Goal: Task Accomplishment & Management: Manage account settings

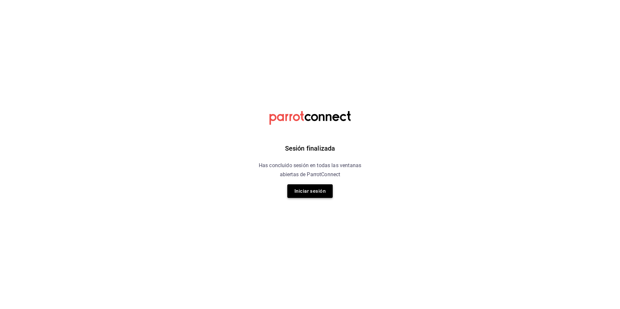
click at [309, 189] on button "Iniciar sesión" at bounding box center [309, 192] width 45 height 14
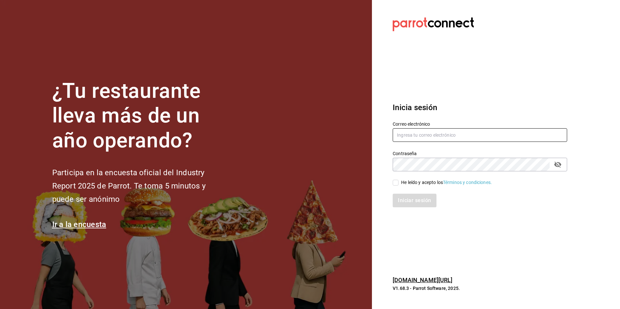
type input "sanagustin_re@bs.com"
click at [440, 135] on input "sanagustin_re@bs.com" at bounding box center [480, 135] width 174 height 14
click at [397, 184] on input "He leído y acepto los Términos y condiciones." at bounding box center [396, 183] width 6 height 6
checkbox input "true"
click at [403, 203] on button "Iniciar sesión" at bounding box center [415, 201] width 44 height 14
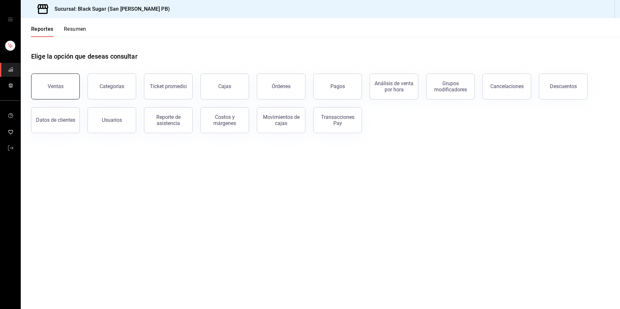
click at [58, 88] on div "Ventas" at bounding box center [56, 86] width 16 height 6
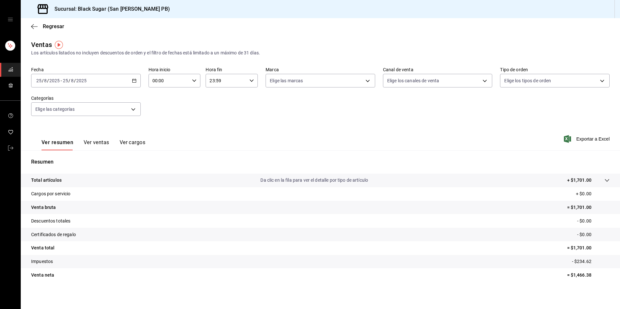
click at [71, 79] on input "8" at bounding box center [72, 80] width 3 height 5
click at [79, 160] on span "Rango de fechas" at bounding box center [62, 158] width 50 height 7
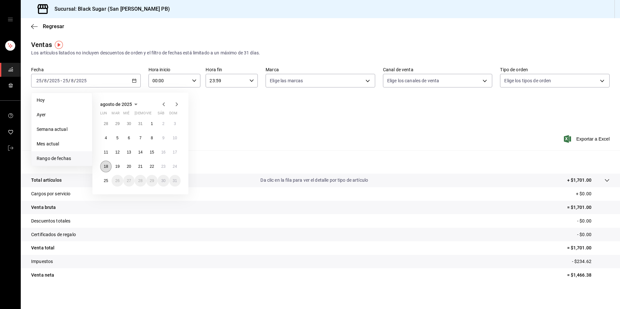
click at [102, 167] on button "18" at bounding box center [105, 167] width 11 height 12
click at [175, 168] on abbr "24" at bounding box center [175, 166] width 4 height 5
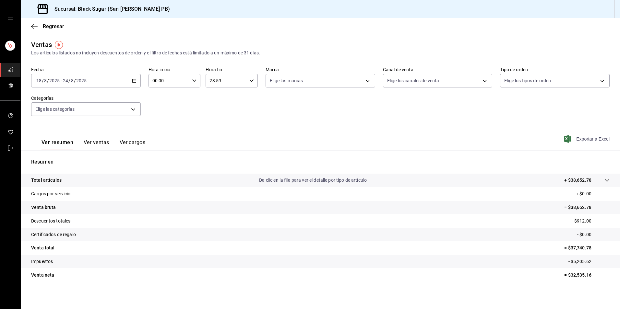
click at [591, 143] on span "Exportar a Excel" at bounding box center [587, 139] width 44 height 8
click at [347, 131] on div "Ver resumen Ver ventas Ver cargos Exportar a Excel" at bounding box center [320, 137] width 599 height 27
click at [4, 147] on link "mailbox folders" at bounding box center [10, 149] width 20 height 14
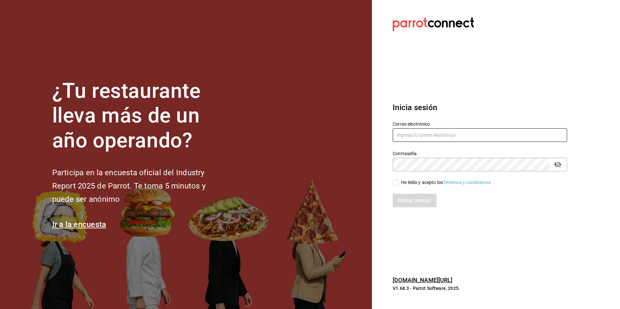
click at [404, 137] on input "text" at bounding box center [480, 135] width 174 height 14
click at [404, 137] on input "sanagustin_re@bs.com" at bounding box center [480, 135] width 174 height 14
type input "lafe_re@bs.com"
drag, startPoint x: 394, startPoint y: 185, endPoint x: 398, endPoint y: 199, distance: 14.8
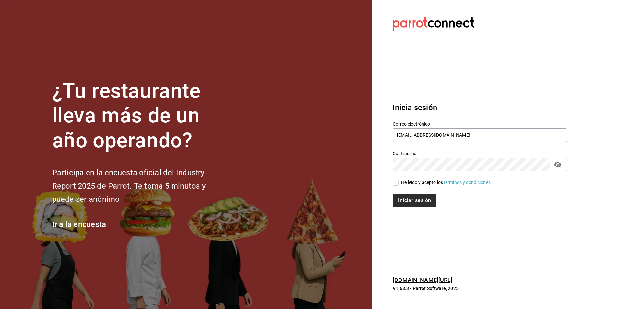
click at [395, 185] on input "He leído y acepto los Términos y condiciones." at bounding box center [396, 183] width 6 height 6
checkbox input "true"
drag, startPoint x: 402, startPoint y: 203, endPoint x: 389, endPoint y: 216, distance: 18.3
click at [403, 203] on button "Iniciar sesión" at bounding box center [415, 201] width 44 height 14
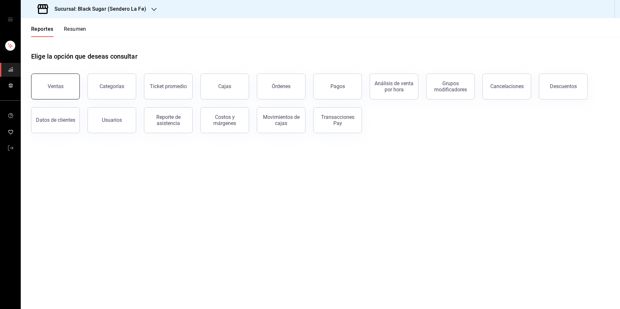
click at [57, 84] on div "Ventas" at bounding box center [56, 86] width 16 height 6
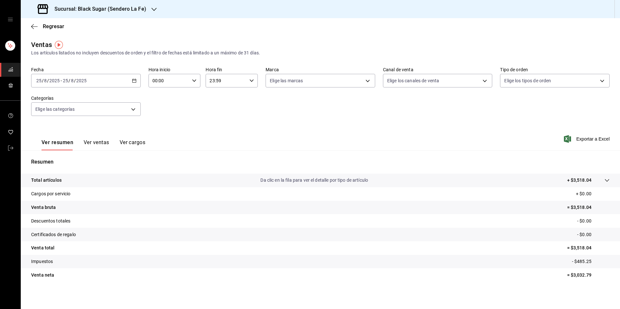
click at [104, 83] on div "2025-08-25 25 / 8 / 2025 - 2025-08-25 25 / 8 / 2025" at bounding box center [86, 81] width 110 height 14
click at [71, 160] on span "Rango de fechas" at bounding box center [62, 158] width 50 height 7
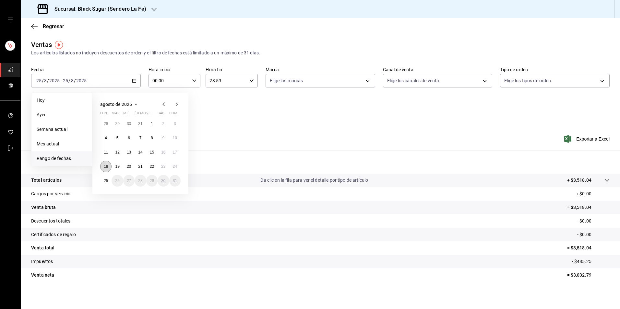
click at [103, 165] on button "18" at bounding box center [105, 167] width 11 height 12
click at [176, 165] on abbr "24" at bounding box center [175, 166] width 4 height 5
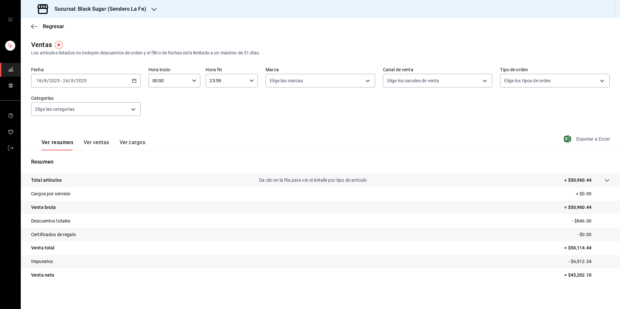
click at [575, 141] on span "Exportar a Excel" at bounding box center [587, 139] width 44 height 8
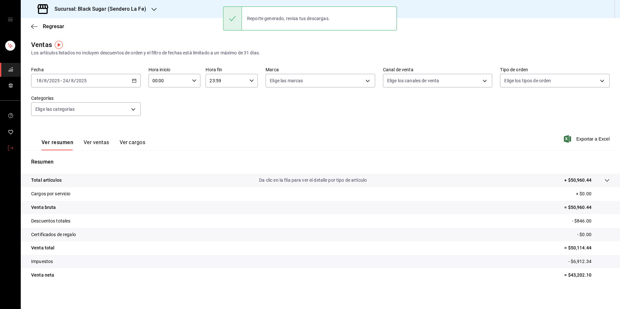
click at [6, 146] on link "mailbox folders" at bounding box center [10, 149] width 20 height 14
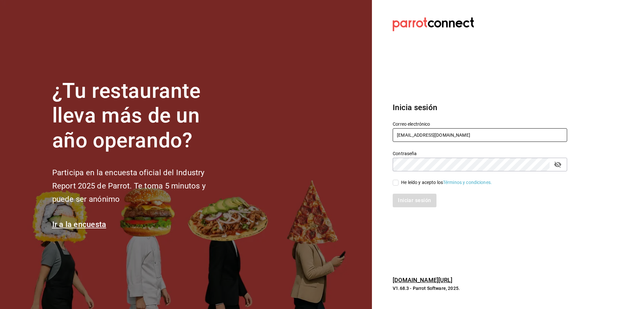
click at [421, 135] on input "lafe_re@bs.com" at bounding box center [480, 135] width 174 height 14
type input "[EMAIL_ADDRESS][DOMAIN_NAME]"
click at [393, 184] on input "He leído y acepto los Términos y condiciones." at bounding box center [396, 183] width 6 height 6
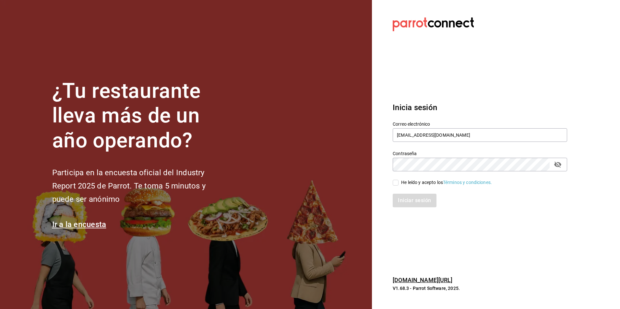
checkbox input "true"
click at [402, 201] on button "Iniciar sesión" at bounding box center [415, 201] width 44 height 14
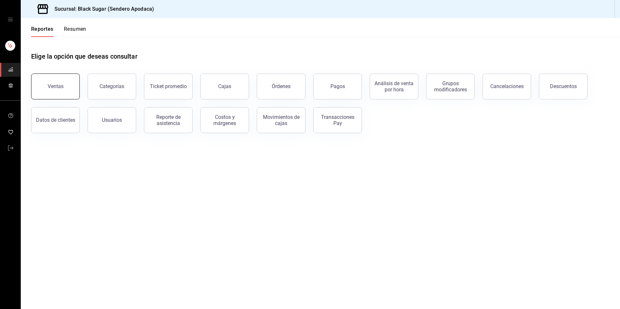
click at [61, 85] on div "Ventas" at bounding box center [56, 86] width 16 height 6
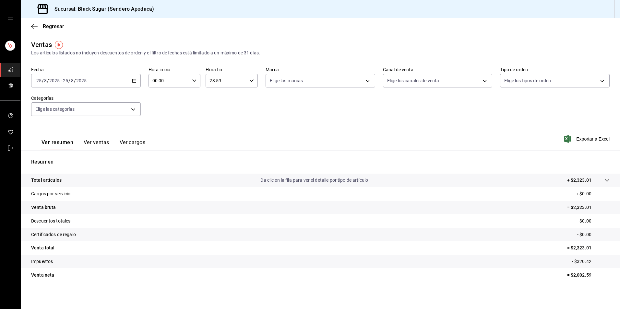
click at [66, 80] on input "25" at bounding box center [66, 80] width 6 height 5
click at [67, 161] on span "Rango de fechas" at bounding box center [62, 158] width 50 height 7
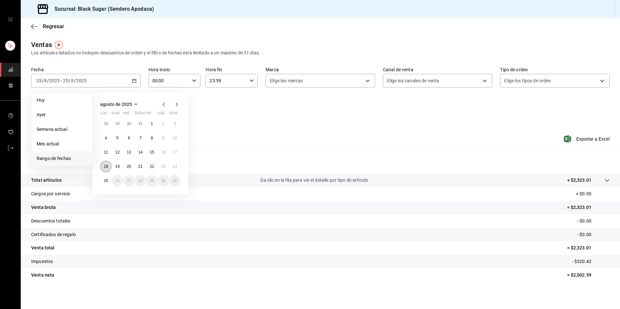
click at [110, 167] on button "18" at bounding box center [105, 167] width 11 height 12
click at [173, 167] on abbr "24" at bounding box center [175, 166] width 4 height 5
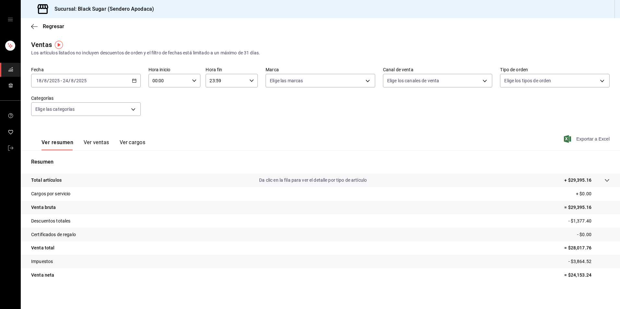
click at [589, 141] on span "Exportar a Excel" at bounding box center [587, 139] width 44 height 8
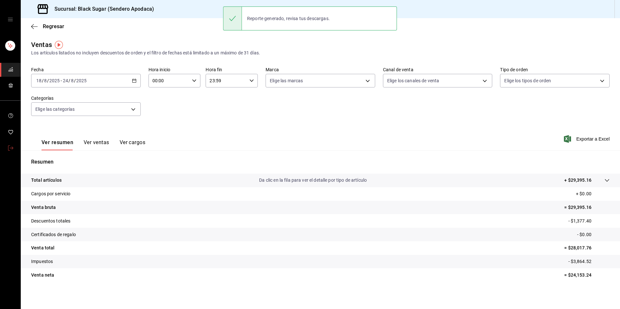
click at [8, 144] on link "mailbox folders" at bounding box center [10, 149] width 20 height 14
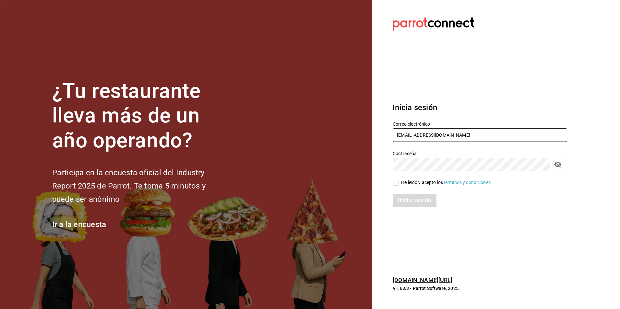
click at [420, 138] on input "[EMAIL_ADDRESS][DOMAIN_NAME]" at bounding box center [480, 135] width 174 height 14
click at [420, 138] on input "apodaca_re@bs.com" at bounding box center [480, 135] width 174 height 14
type input "[EMAIL_ADDRESS][DOMAIN_NAME]"
click at [395, 184] on input "He leído y acepto los Términos y condiciones." at bounding box center [396, 183] width 6 height 6
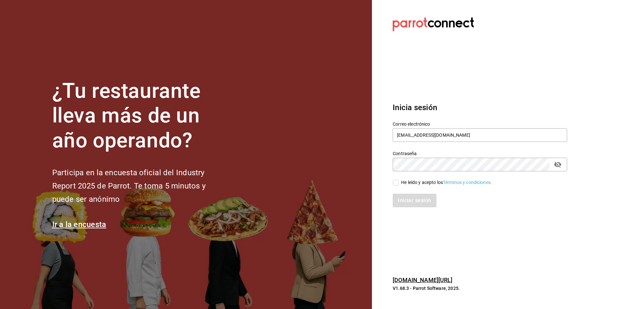
checkbox input "true"
click at [404, 197] on button "Iniciar sesión" at bounding box center [415, 201] width 44 height 14
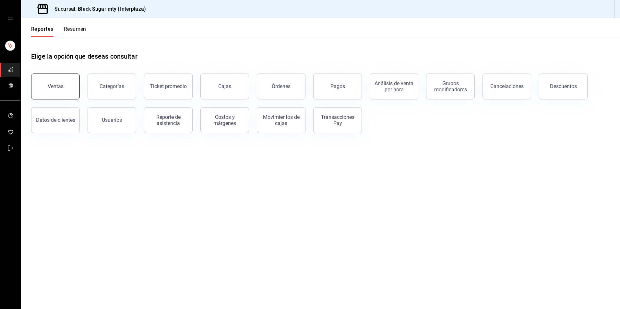
click at [70, 85] on button "Ventas" at bounding box center [55, 87] width 49 height 26
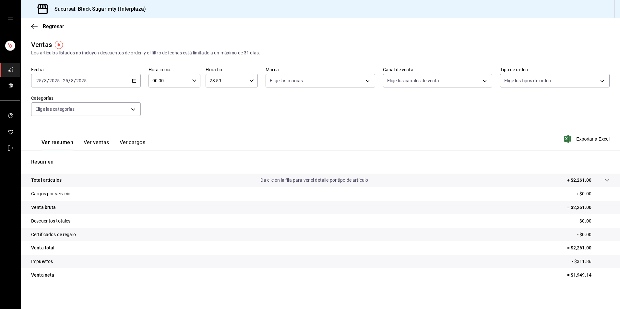
click at [101, 86] on div "[DATE] [DATE] - [DATE] [DATE]" at bounding box center [86, 81] width 110 height 14
click at [81, 157] on span "Rango de fechas" at bounding box center [62, 158] width 50 height 7
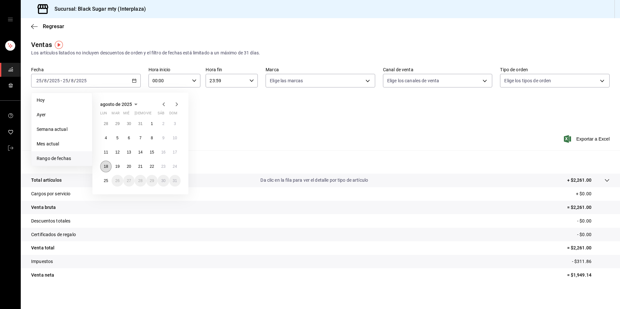
click at [103, 166] on button "18" at bounding box center [105, 167] width 11 height 12
click at [175, 168] on abbr "24" at bounding box center [175, 166] width 4 height 5
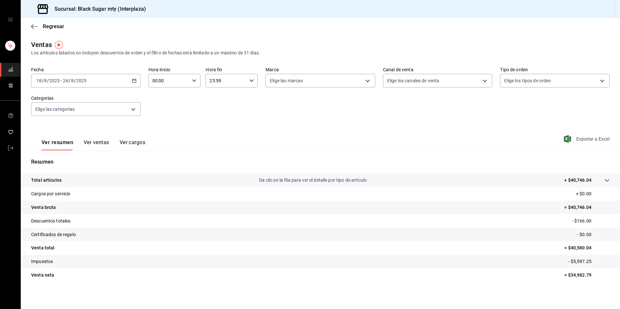
click at [572, 141] on span "Exportar a Excel" at bounding box center [587, 139] width 44 height 8
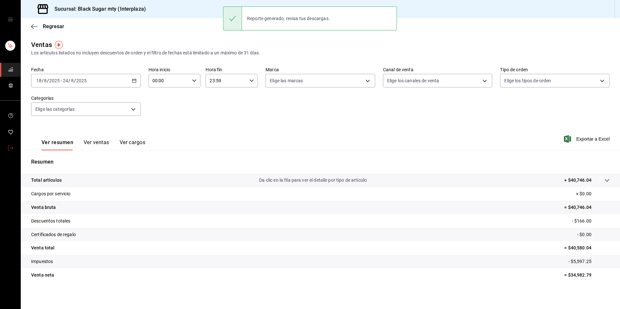
click at [10, 152] on span "mailbox folders" at bounding box center [10, 148] width 5 height 9
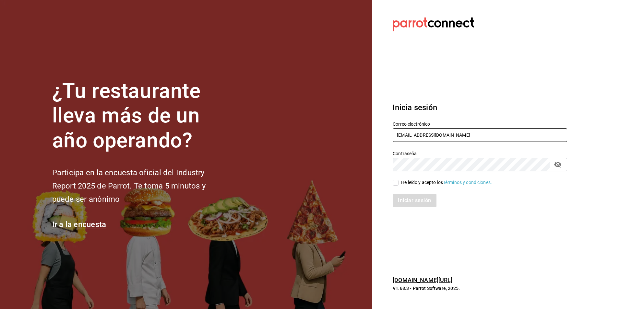
click at [408, 136] on input "interplaza_re@bs.com" at bounding box center [480, 135] width 174 height 14
type input "[EMAIL_ADDRESS][DOMAIN_NAME]"
click at [395, 183] on input "He leído y acepto los Términos y condiciones." at bounding box center [396, 183] width 6 height 6
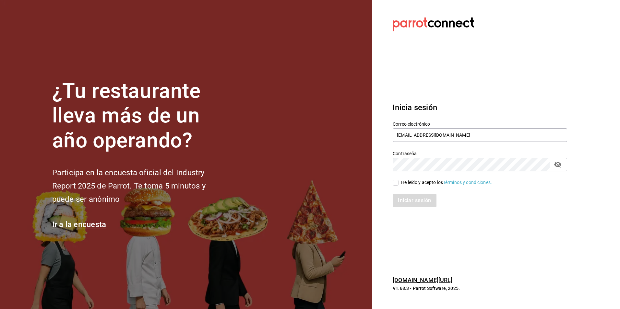
checkbox input "true"
click at [403, 200] on button "Iniciar sesión" at bounding box center [415, 201] width 44 height 14
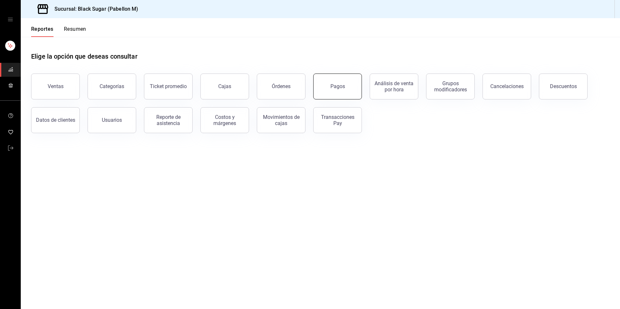
click at [331, 84] on div "Pagos" at bounding box center [337, 86] width 15 height 6
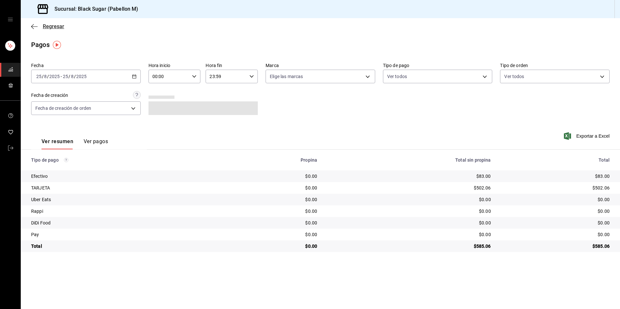
click at [49, 27] on span "Regresar" at bounding box center [53, 26] width 21 height 6
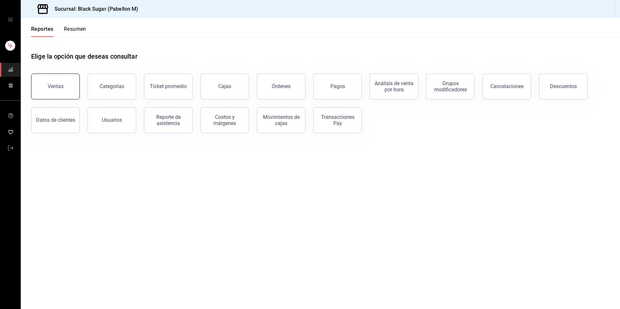
click at [62, 83] on button "Ventas" at bounding box center [55, 87] width 49 height 26
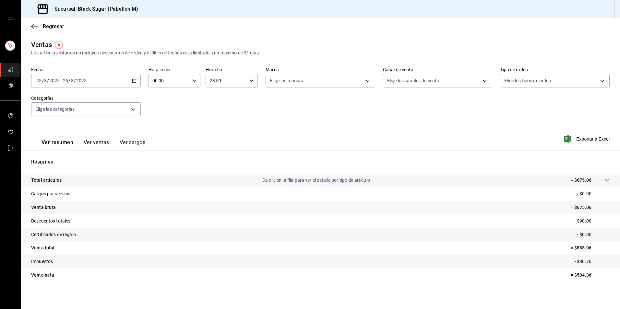
click at [102, 75] on div "2025-08-25 25 / 8 / 2025 - 2025-08-25 25 / 8 / 2025" at bounding box center [86, 81] width 110 height 14
click at [78, 158] on span "Rango de fechas" at bounding box center [62, 158] width 50 height 7
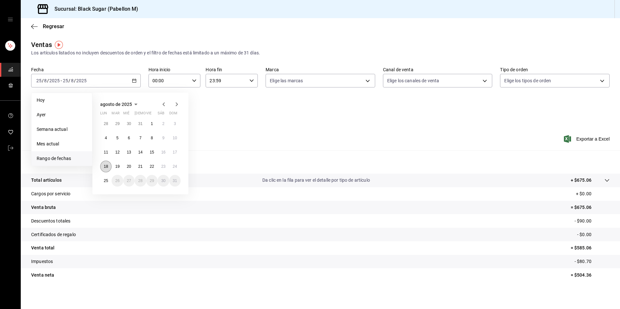
click at [103, 166] on button "18" at bounding box center [105, 167] width 11 height 12
click at [175, 167] on abbr "24" at bounding box center [175, 166] width 4 height 5
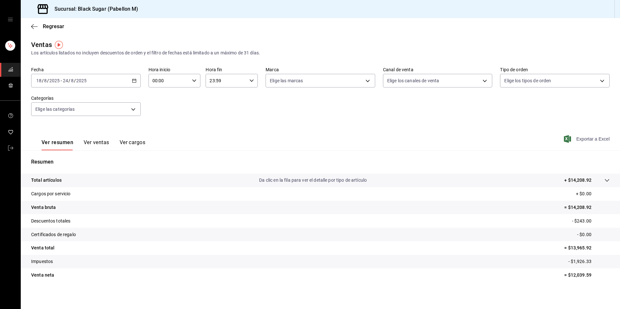
click at [577, 141] on span "Exportar a Excel" at bounding box center [587, 139] width 44 height 8
click at [568, 139] on span "Exportar a Excel" at bounding box center [587, 139] width 44 height 8
click at [12, 147] on icon "mailbox folders" at bounding box center [10, 148] width 5 height 5
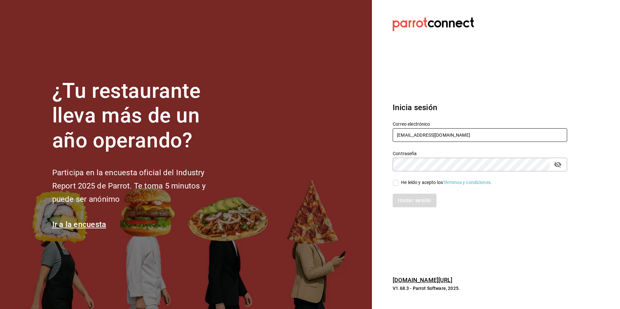
click at [444, 137] on input "pabellon_re@bs.com" at bounding box center [480, 135] width 174 height 14
type input "anahuac_re@bs.com"
click at [394, 183] on input "He leído y acepto los Términos y condiciones." at bounding box center [396, 183] width 6 height 6
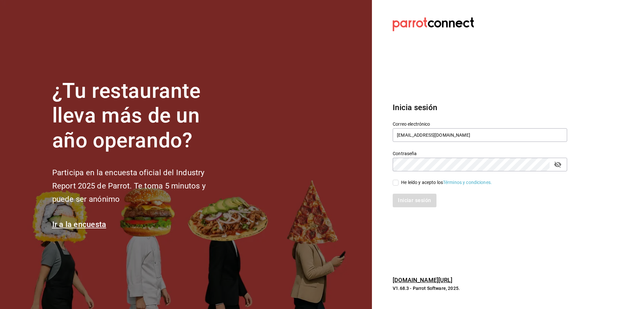
checkbox input "true"
click at [405, 196] on button "Iniciar sesión" at bounding box center [415, 201] width 44 height 14
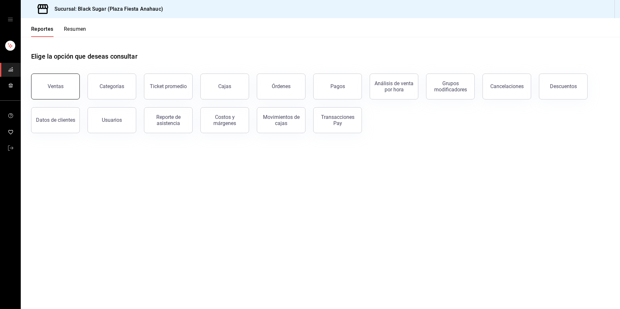
click at [53, 83] on button "Ventas" at bounding box center [55, 87] width 49 height 26
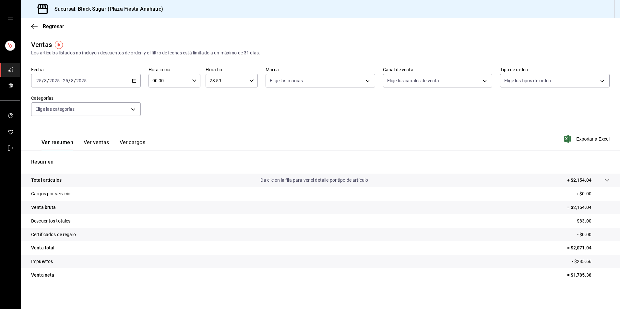
click at [113, 81] on div "2025-08-25 25 / 8 / 2025 - 2025-08-25 25 / 8 / 2025" at bounding box center [86, 81] width 110 height 14
click at [84, 153] on li "Rango de fechas" at bounding box center [61, 158] width 61 height 15
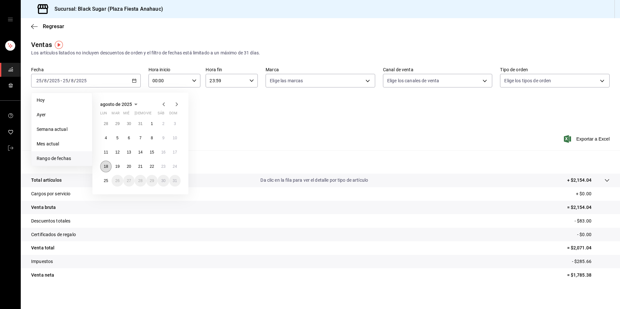
click at [109, 165] on button "18" at bounding box center [105, 167] width 11 height 12
click at [174, 166] on abbr "24" at bounding box center [175, 166] width 4 height 5
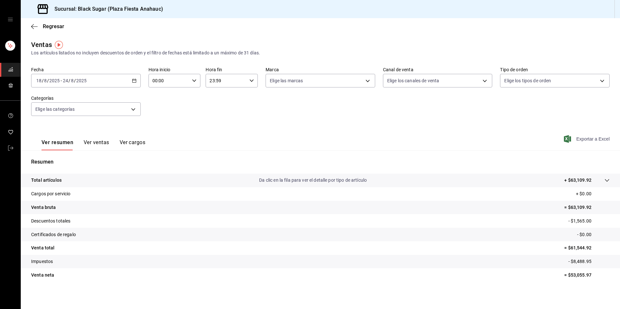
click at [570, 137] on span "Exportar a Excel" at bounding box center [587, 139] width 44 height 8
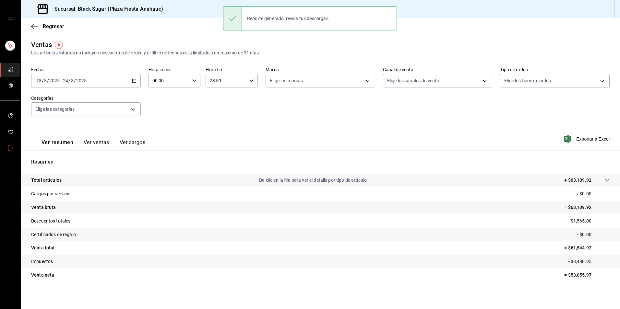
click at [11, 147] on icon "mailbox folders" at bounding box center [10, 148] width 5 height 5
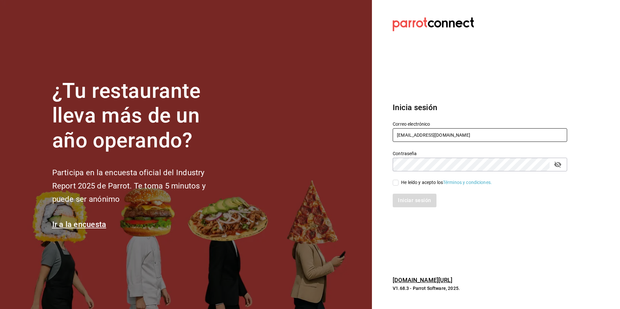
click at [424, 133] on input "anahuac_re@bs.com" at bounding box center [480, 135] width 174 height 14
type input "galerias_re@bs.com"
click at [395, 187] on div "Iniciar sesión" at bounding box center [476, 196] width 182 height 21
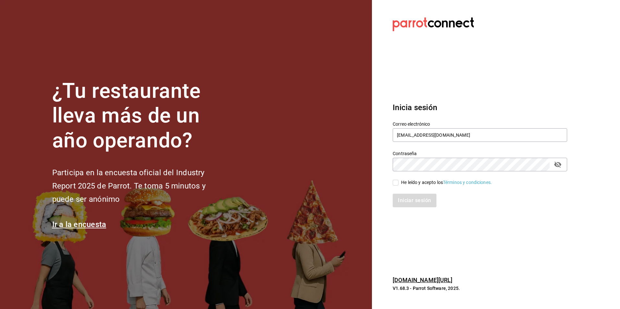
click at [396, 185] on input "He leído y acepto los Términos y condiciones." at bounding box center [396, 183] width 6 height 6
checkbox input "true"
click at [405, 199] on button "Iniciar sesión" at bounding box center [415, 201] width 44 height 14
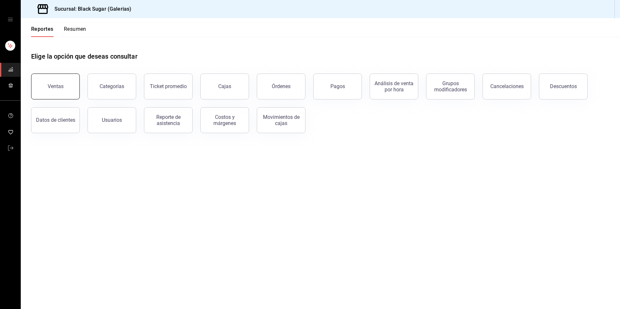
click at [47, 86] on button "Ventas" at bounding box center [55, 87] width 49 height 26
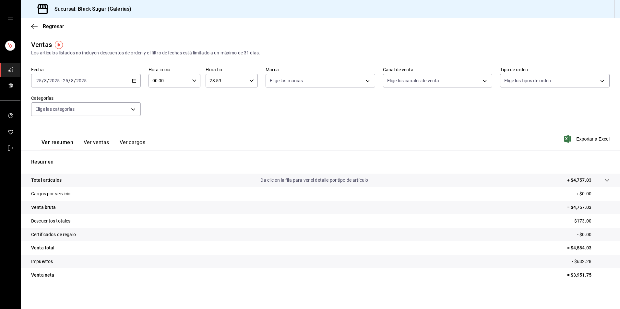
click at [74, 81] on span "/" at bounding box center [75, 80] width 2 height 5
click at [66, 158] on span "Rango de fechas" at bounding box center [62, 158] width 50 height 7
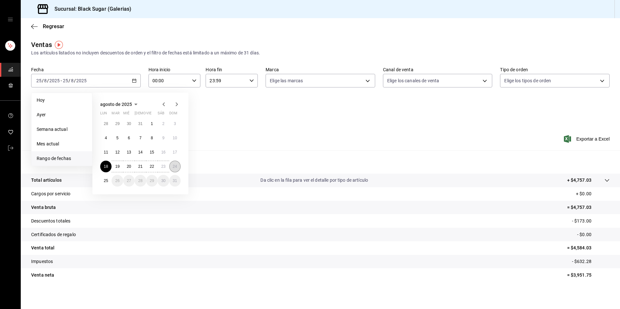
click at [171, 166] on button "24" at bounding box center [174, 167] width 11 height 12
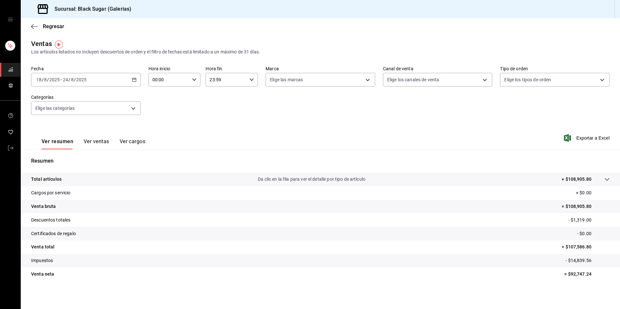
scroll to position [1, 0]
click at [584, 142] on div "Ver resumen Ver ventas Ver cargos Exportar a Excel" at bounding box center [320, 136] width 599 height 27
click at [583, 134] on span "Exportar a Excel" at bounding box center [587, 138] width 44 height 8
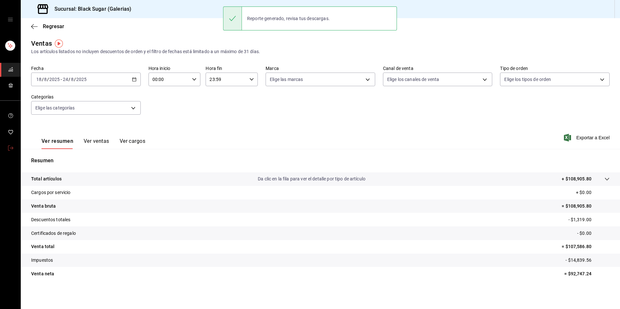
click at [12, 145] on span "mailbox folders" at bounding box center [10, 148] width 5 height 9
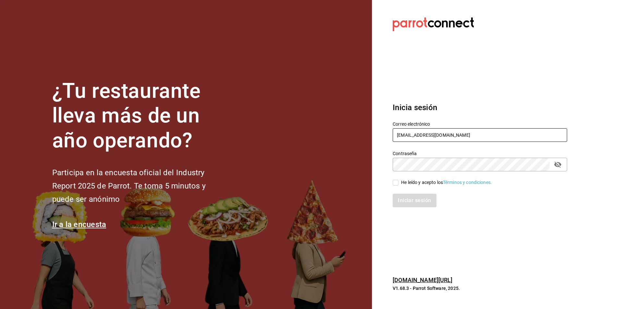
click at [437, 133] on input "galerias_re@bs.com" at bounding box center [480, 135] width 174 height 14
type input "GALERIAS_2@BS.COM"
click at [395, 182] on input "He leído y acepto los Términos y condiciones." at bounding box center [396, 183] width 6 height 6
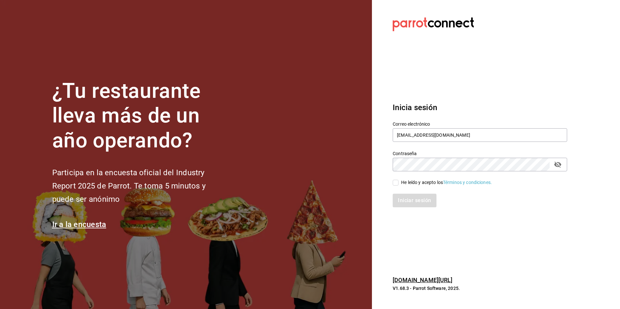
checkbox input "true"
click at [414, 201] on button "Iniciar sesión" at bounding box center [415, 201] width 44 height 14
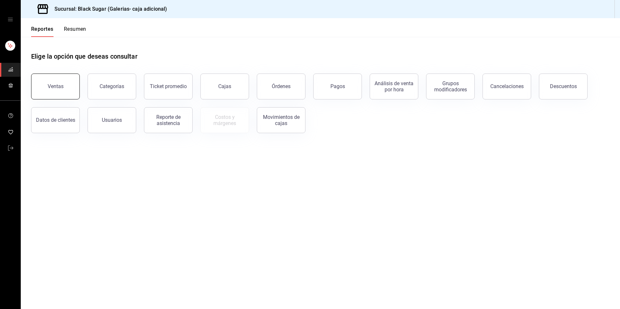
click at [52, 80] on button "Ventas" at bounding box center [55, 87] width 49 height 26
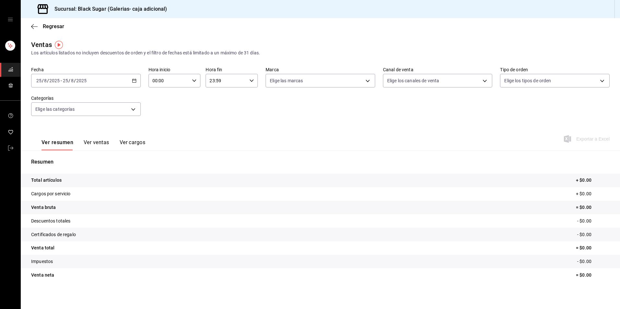
click at [113, 78] on div "[DATE] [DATE] - [DATE] [DATE]" at bounding box center [86, 81] width 110 height 14
click at [70, 161] on span "Rango de fechas" at bounding box center [62, 158] width 50 height 7
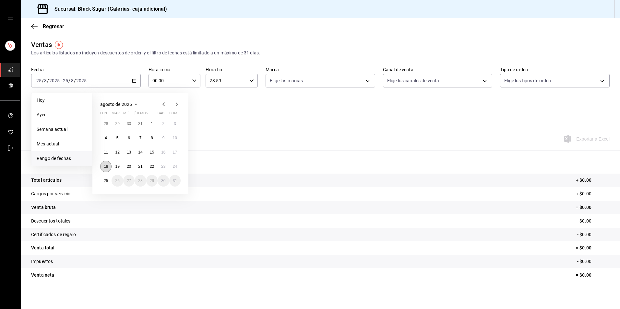
click at [106, 167] on abbr "18" at bounding box center [106, 166] width 4 height 5
click at [175, 166] on abbr "24" at bounding box center [175, 166] width 4 height 5
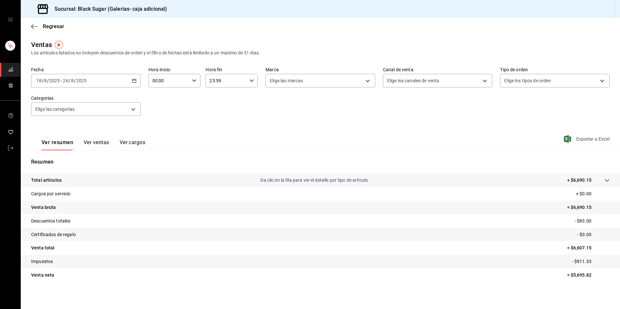
click at [584, 137] on span "Exportar a Excel" at bounding box center [587, 139] width 44 height 8
